Goal: Transaction & Acquisition: Purchase product/service

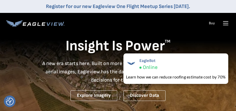
click at [215, 36] on div "Insight Is Power TM A new era starts here. Built on more than 3.5 billion high-…" at bounding box center [117, 60] width 223 height 82
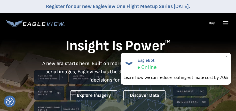
click at [191, 76] on div "Learn how we can reduce roofing estimate cost by 70%" at bounding box center [175, 77] width 105 height 6
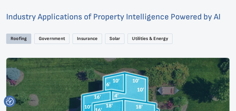
scroll to position [687, 0]
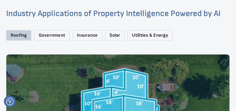
click at [83, 34] on div "Insurance" at bounding box center [86, 35] width 29 height 11
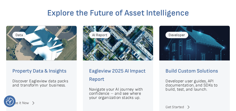
scroll to position [1317, 0]
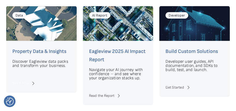
click at [22, 81] on link "See it Now" at bounding box center [41, 83] width 58 height 6
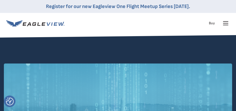
click at [225, 23] on icon at bounding box center [225, 23] width 5 height 0
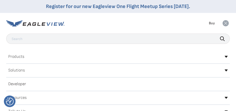
click at [210, 22] on link "Buy" at bounding box center [211, 23] width 6 height 5
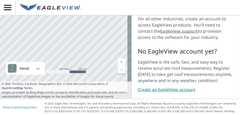
scroll to position [138, 0]
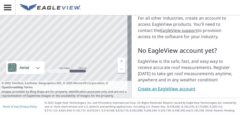
click at [185, 86] on link "Create an EagleView account" at bounding box center [186, 89] width 96 height 6
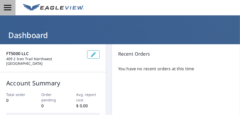
click at [8, 6] on icon "button" at bounding box center [7, 7] width 9 height 9
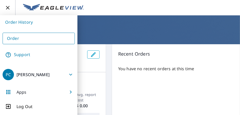
scroll to position [26, 0]
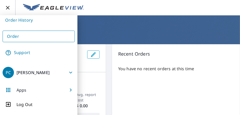
click at [58, 89] on span "Apps" at bounding box center [39, 90] width 72 height 12
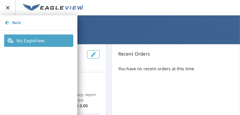
click at [57, 41] on span "My EagleView" at bounding box center [38, 41] width 63 height 6
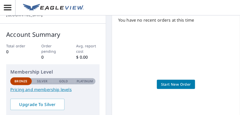
scroll to position [57, 0]
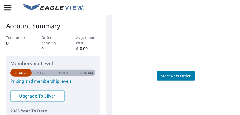
click at [177, 76] on span "Start New Order" at bounding box center [176, 76] width 30 height 6
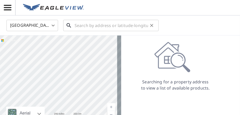
click at [112, 26] on input "text" at bounding box center [110, 25] width 73 height 14
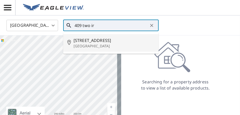
click at [106, 40] on span "[STREET_ADDRESS]" at bounding box center [113, 40] width 81 height 6
type input "[STREET_ADDRESS]"
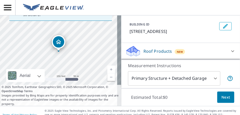
scroll to position [52, 0]
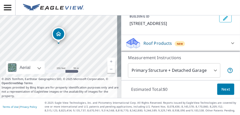
click at [107, 58] on link "Current Level 17, Zoom In" at bounding box center [111, 62] width 8 height 8
click at [107, 58] on link "Current Level 18, Zoom In" at bounding box center [111, 62] width 8 height 8
click at [107, 58] on link "Current Level 19, Zoom In" at bounding box center [111, 62] width 8 height 8
click at [107, 58] on link "Current Level 20, Zoom In Disabled" at bounding box center [111, 62] width 8 height 8
click at [107, 65] on link "Current Level 20, Zoom Out" at bounding box center [111, 69] width 8 height 8
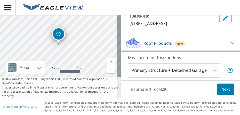
click at [212, 63] on body "PC PC United States US ​ [STREET_ADDRESS] ​ Check that the address is accurate,…" at bounding box center [120, 57] width 240 height 115
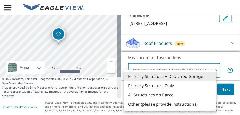
click at [212, 63] on div at bounding box center [120, 57] width 240 height 115
click at [212, 63] on body "PC PC United States US ​ [STREET_ADDRESS] ​ Check that the address is accurate,…" at bounding box center [120, 57] width 240 height 115
click at [212, 63] on div at bounding box center [120, 57] width 240 height 115
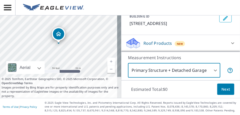
click at [229, 40] on icon at bounding box center [232, 43] width 6 height 6
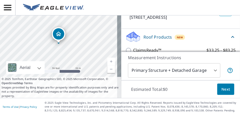
click at [231, 36] on icon at bounding box center [232, 37] width 3 height 2
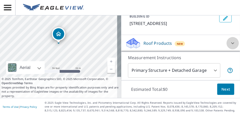
click at [229, 40] on icon at bounding box center [232, 43] width 6 height 6
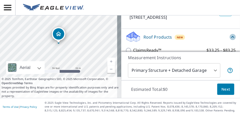
click at [229, 35] on icon at bounding box center [232, 37] width 6 height 6
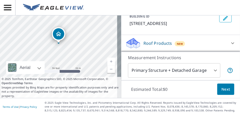
click at [229, 40] on icon at bounding box center [232, 43] width 6 height 6
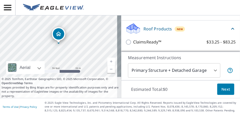
scroll to position [29, 0]
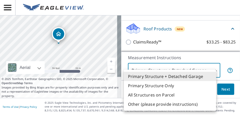
click at [211, 62] on body "PC PC United States US ​ [STREET_ADDRESS] ​ Check that the address is accurate,…" at bounding box center [120, 57] width 240 height 115
click at [177, 87] on li "Primary Structure Only" at bounding box center [170, 85] width 92 height 9
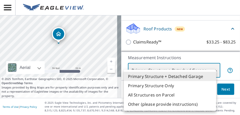
type input "2"
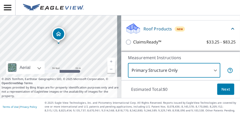
click at [222, 86] on span "Next" at bounding box center [225, 89] width 9 height 6
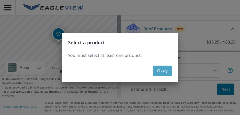
click at [163, 71] on span "Okay" at bounding box center [162, 70] width 11 height 7
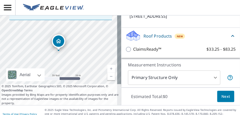
scroll to position [0, 0]
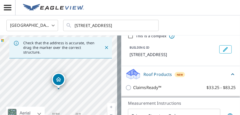
click at [157, 74] on p "Roof Products" at bounding box center [157, 74] width 29 height 6
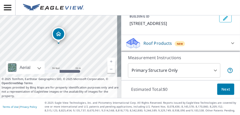
scroll to position [52, 0]
click at [231, 43] on icon at bounding box center [232, 44] width 3 height 2
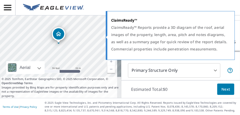
scroll to position [29, 0]
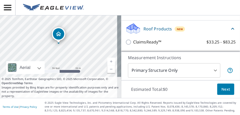
click at [187, 84] on div "Estimated Total: $0 Next" at bounding box center [180, 89] width 119 height 18
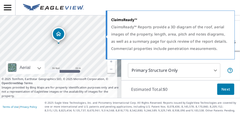
click at [123, 35] on div "ClaimsReady™ Reports provide a 3D diagram of the roof, aerial images of the pro…" at bounding box center [169, 37] width 117 height 29
click at [122, 36] on div "ClaimsReady™ Reports provide a 3D diagram of the roof, aerial images of the pro…" at bounding box center [169, 37] width 117 height 29
click at [142, 31] on div "ClaimsReady™ Reports provide a 3D diagram of the roof, aerial images of the pro…" at bounding box center [169, 37] width 117 height 29
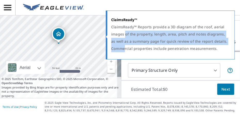
drag, startPoint x: 124, startPoint y: 38, endPoint x: 124, endPoint y: 46, distance: 8.0
click at [124, 47] on div "ClaimsReady™ Reports provide a 3D diagram of the roof, aerial images of the pro…" at bounding box center [169, 37] width 117 height 29
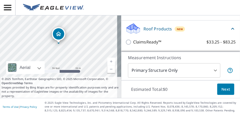
click at [184, 85] on div "Estimated Total: $0 Next" at bounding box center [180, 89] width 119 height 18
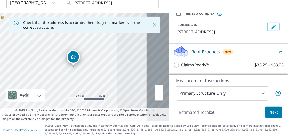
scroll to position [28, 0]
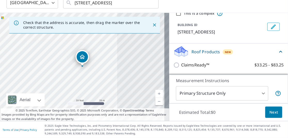
drag, startPoint x: 233, startPoint y: 0, endPoint x: 169, endPoint y: 105, distance: 122.8
click at [169, 105] on div "Estimated Total: $0 Next" at bounding box center [228, 112] width 119 height 18
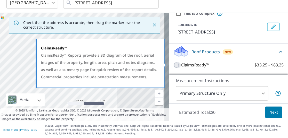
click at [173, 62] on input "ClaimsReady™ $33.25 - $83.25" at bounding box center [177, 65] width 8 height 6
checkbox input "true"
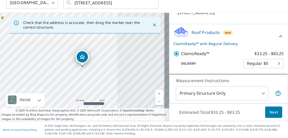
scroll to position [48, 0]
click at [239, 62] on body "PC PC Dashboard Order History Cancel Order PC United States [GEOGRAPHIC_DATA] ​…" at bounding box center [144, 69] width 288 height 138
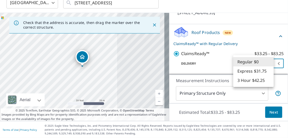
click at [239, 82] on div at bounding box center [144, 69] width 288 height 138
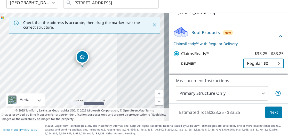
click at [239, 111] on span "Next" at bounding box center [273, 112] width 9 height 6
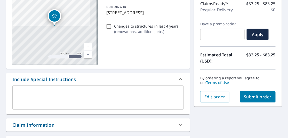
scroll to position [137, 0]
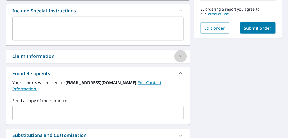
click at [179, 56] on icon at bounding box center [180, 56] width 3 height 2
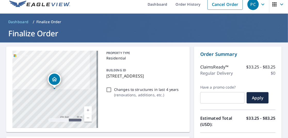
scroll to position [0, 0]
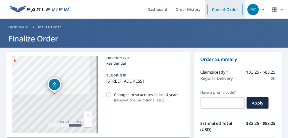
click at [225, 8] on link "Cancel Order" at bounding box center [224, 9] width 35 height 11
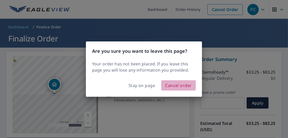
click at [177, 85] on span "Cancel order" at bounding box center [178, 85] width 27 height 7
